Goal: Check status

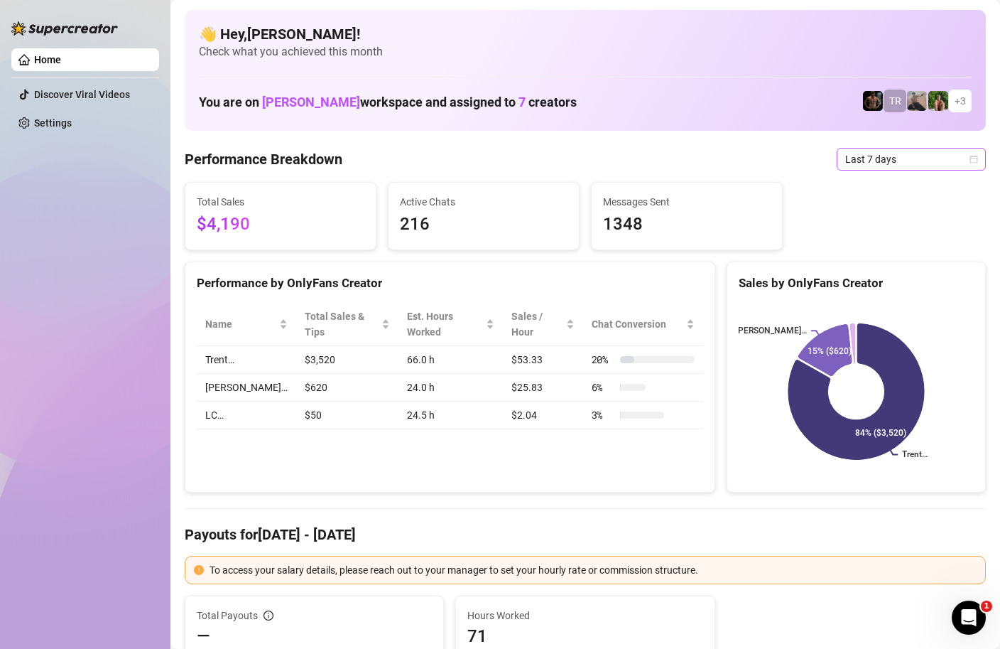
click at [981, 156] on div "Last 7 days" at bounding box center [911, 159] width 149 height 23
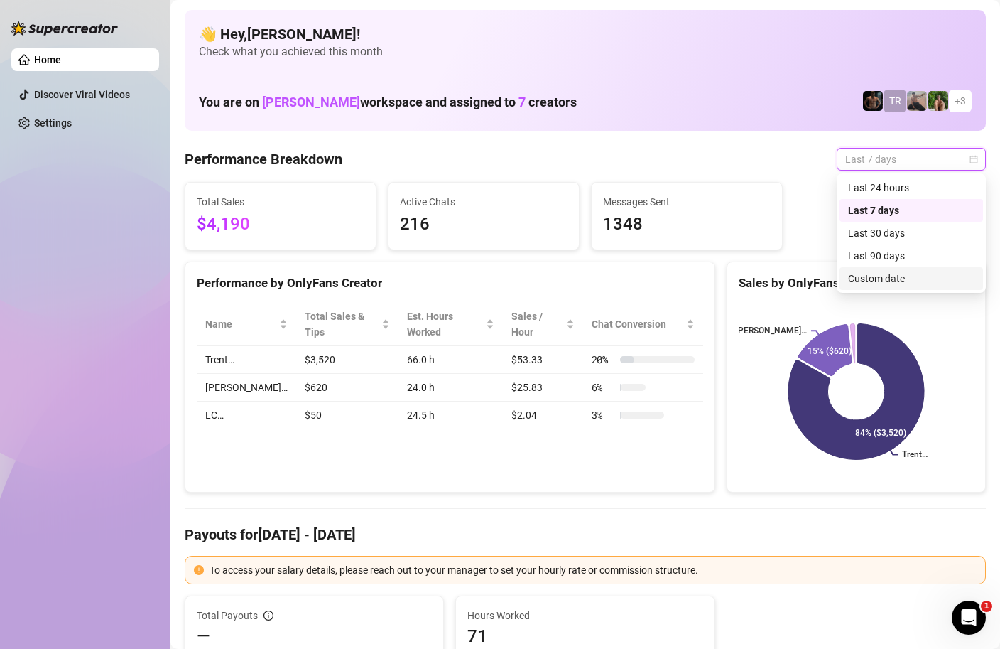
click at [885, 281] on div "Custom date" at bounding box center [911, 279] width 126 height 16
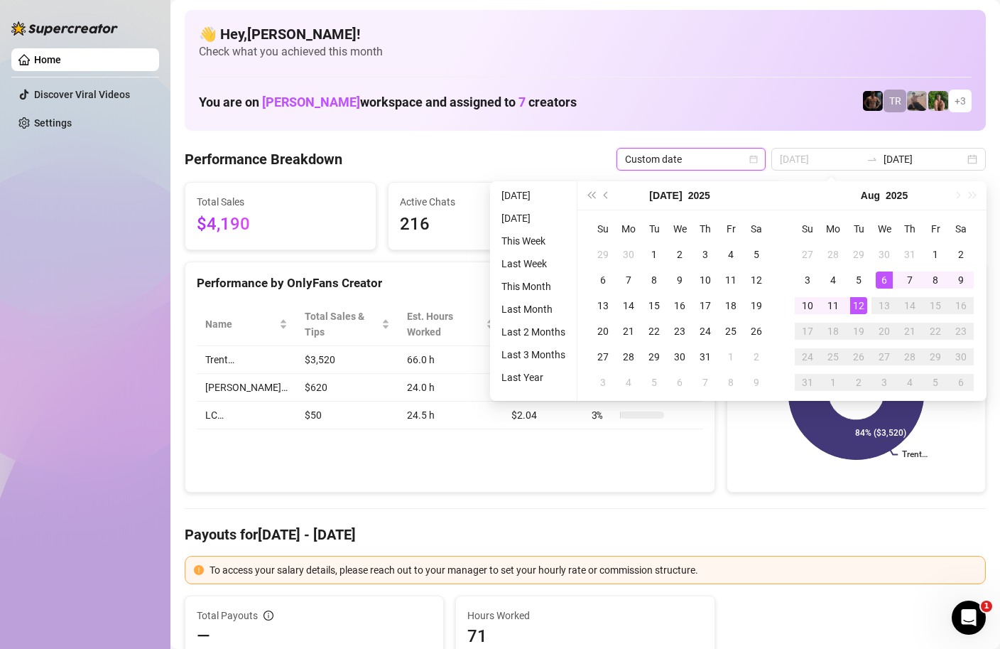
type input "[DATE]"
click at [859, 306] on div "12" at bounding box center [859, 305] width 17 height 17
type input "[DATE]"
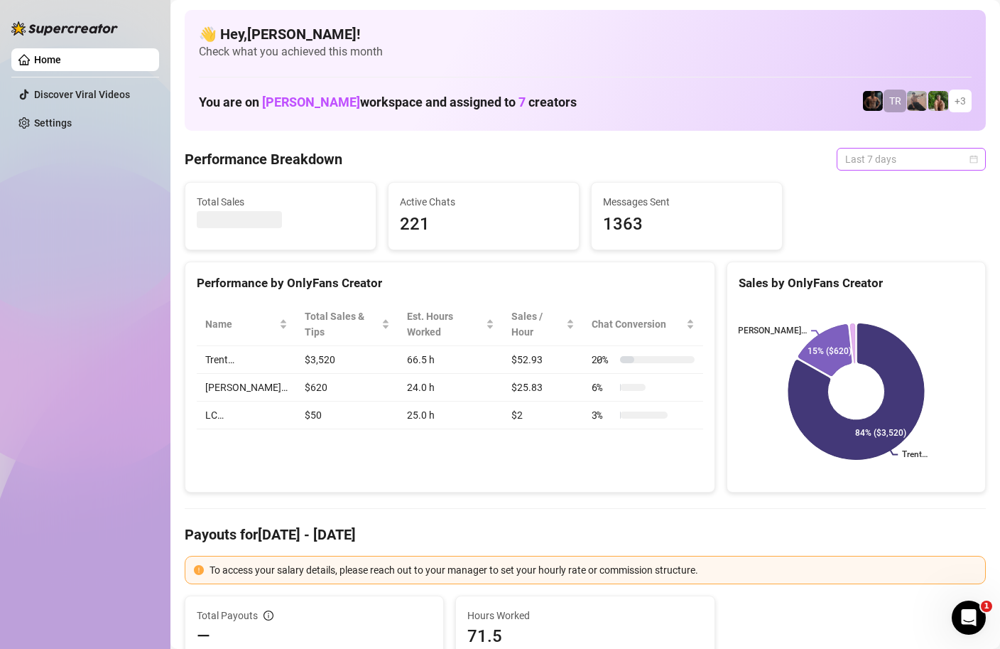
click at [975, 153] on span "Last 7 days" at bounding box center [912, 159] width 132 height 21
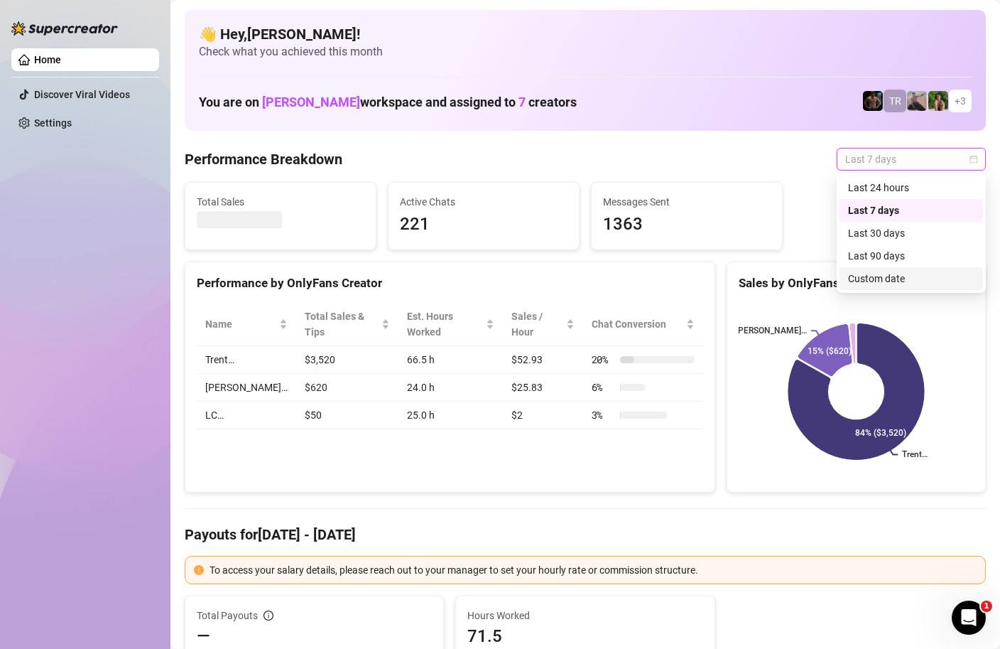
click at [885, 276] on div "Custom date" at bounding box center [911, 279] width 126 height 16
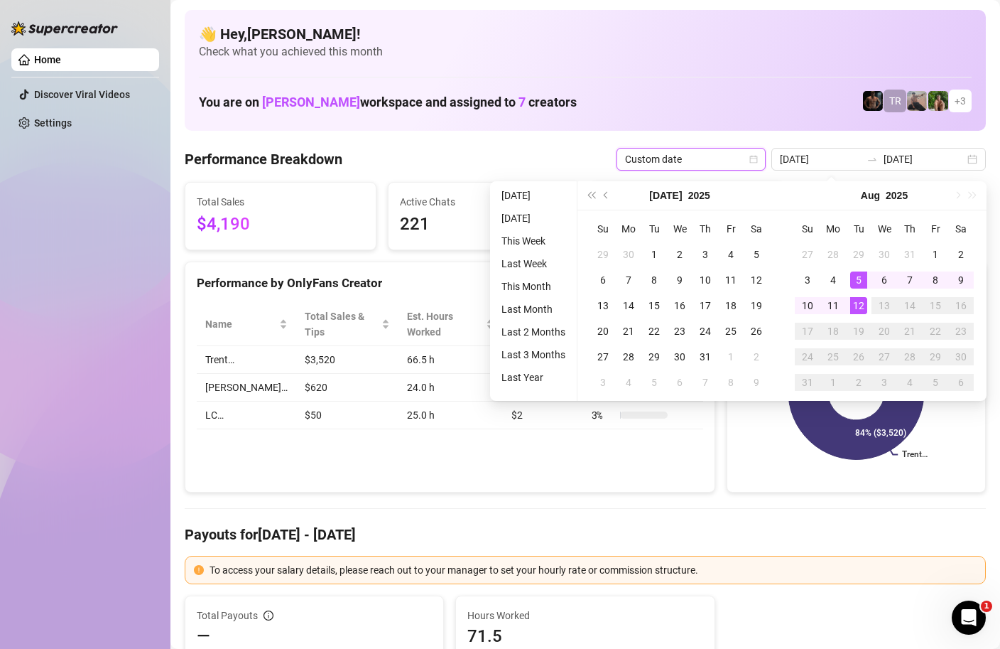
type input "[DATE]"
click at [859, 305] on div "12" at bounding box center [859, 305] width 17 height 17
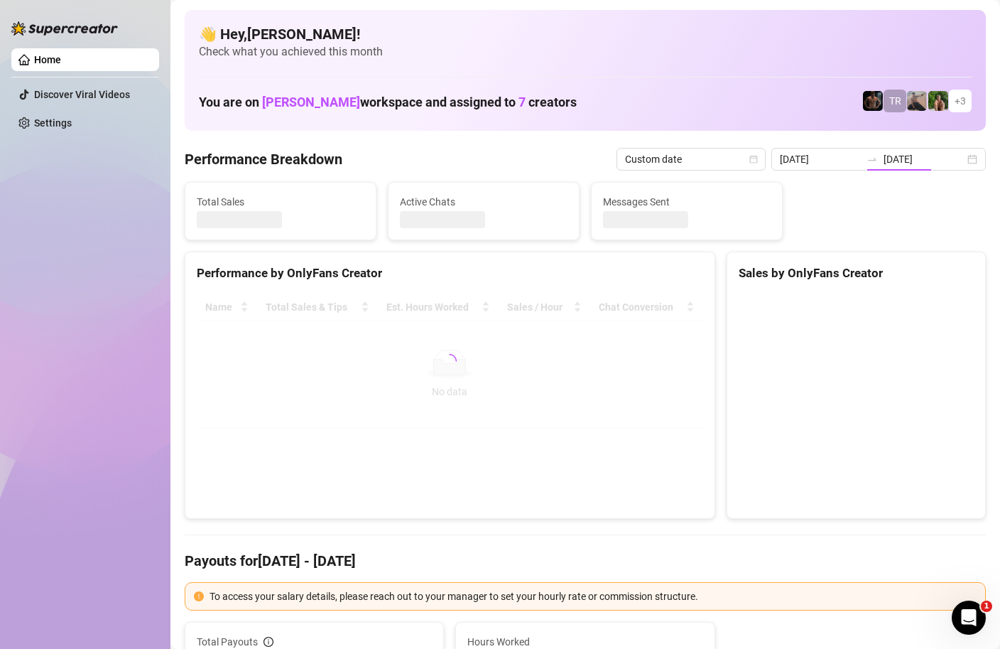
type input "[DATE]"
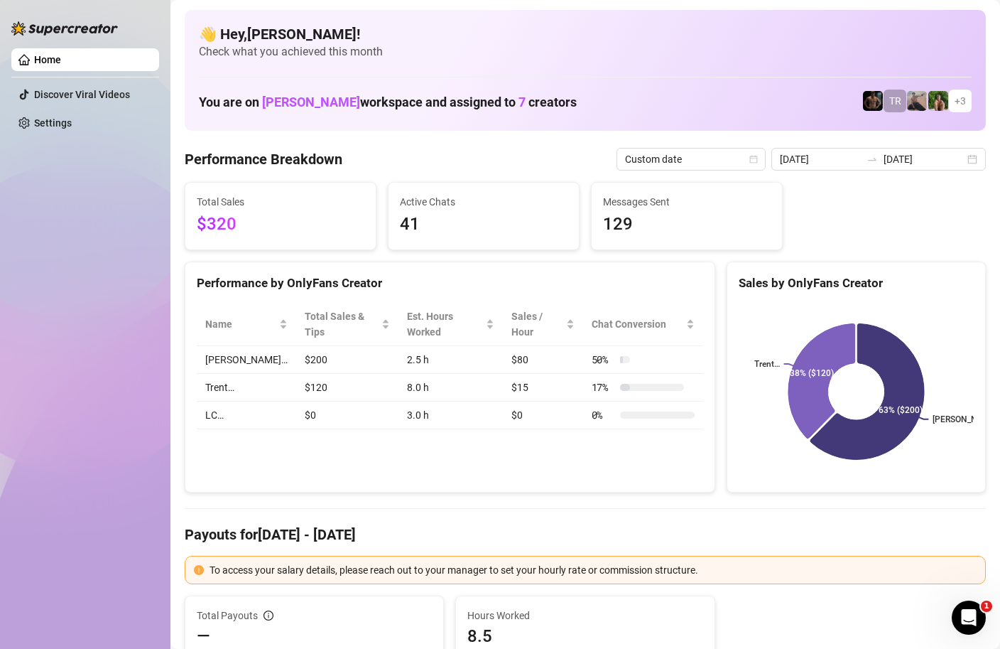
click at [693, 63] on div "👋 Hey, [PERSON_NAME] ! Check what you achieved this month You are on [PERSON_NA…" at bounding box center [586, 70] width 802 height 121
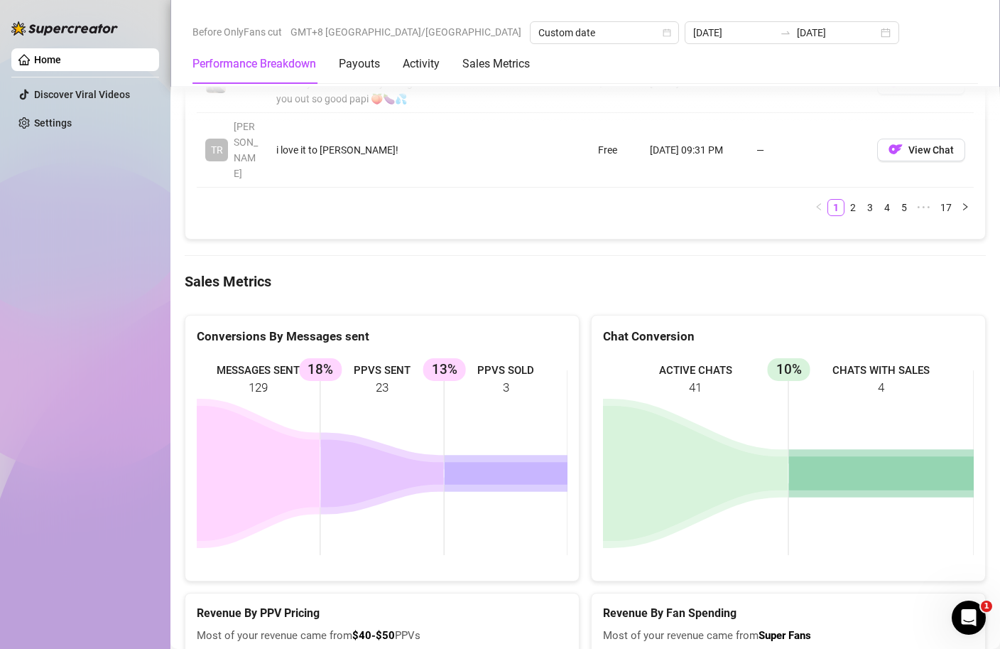
scroll to position [1900, 0]
